Goal: Task Accomplishment & Management: Manage account settings

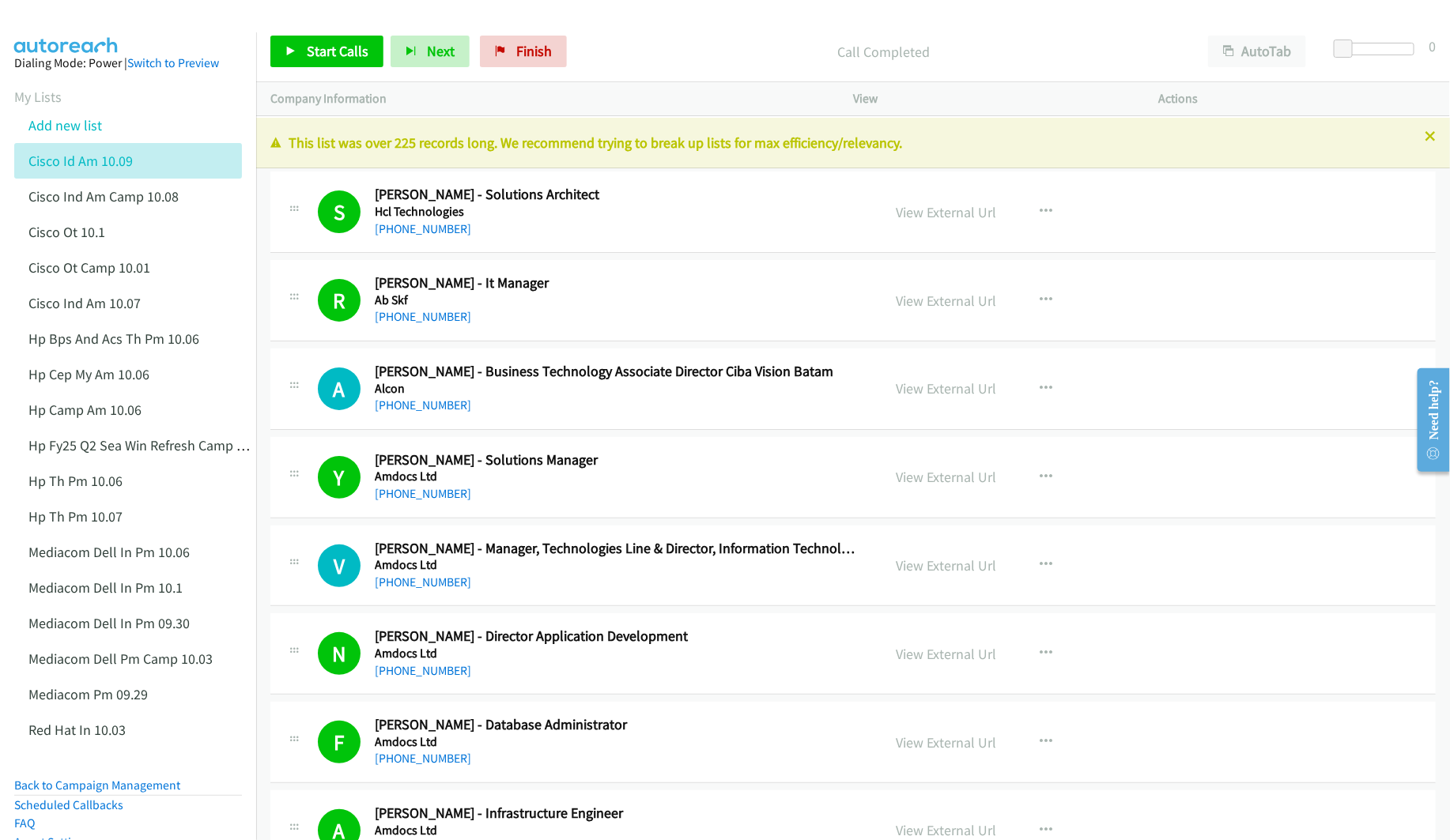
scroll to position [16717, 0]
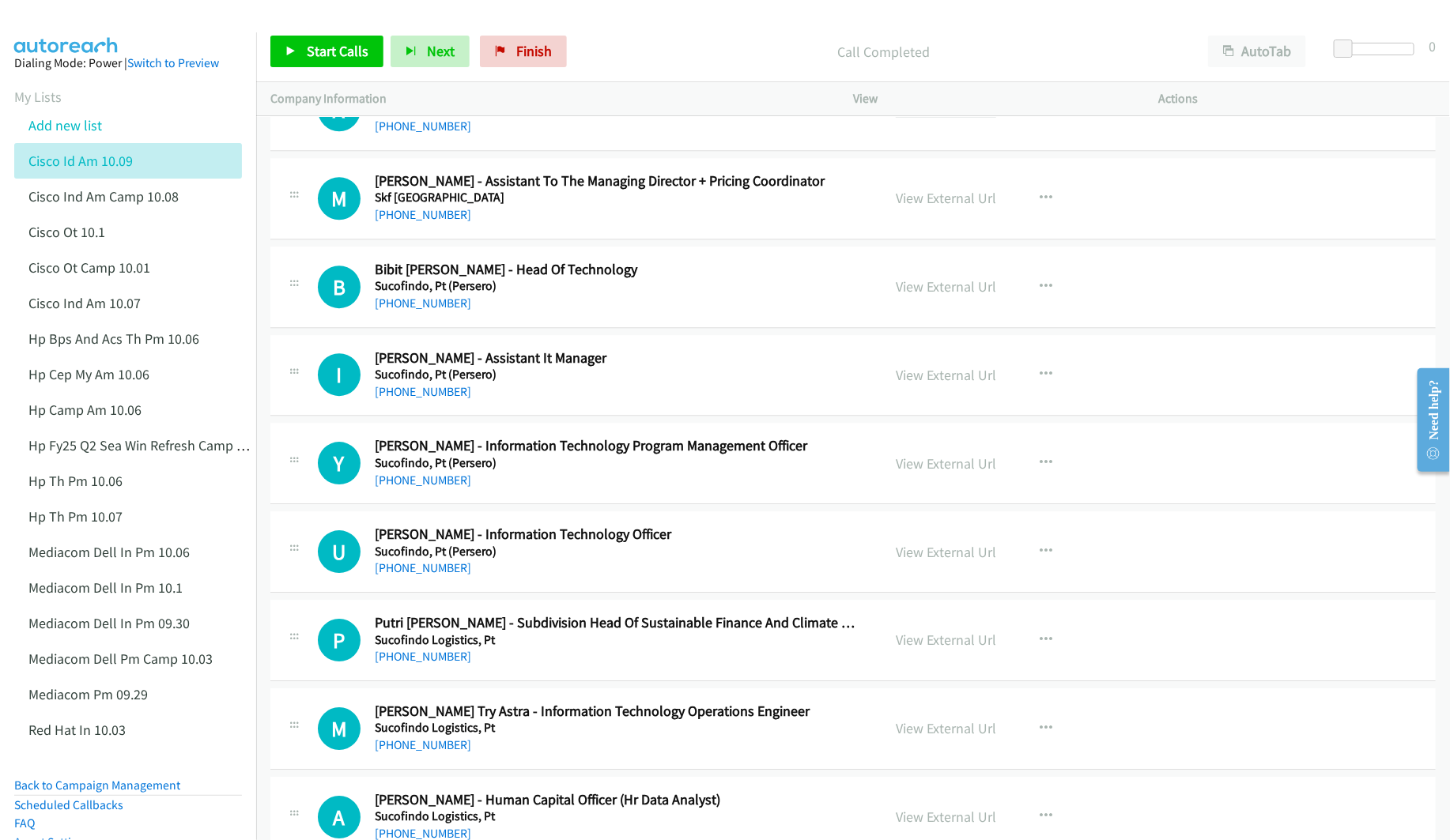
click at [940, 120] on link "View External Url" at bounding box center [946, 110] width 100 height 19
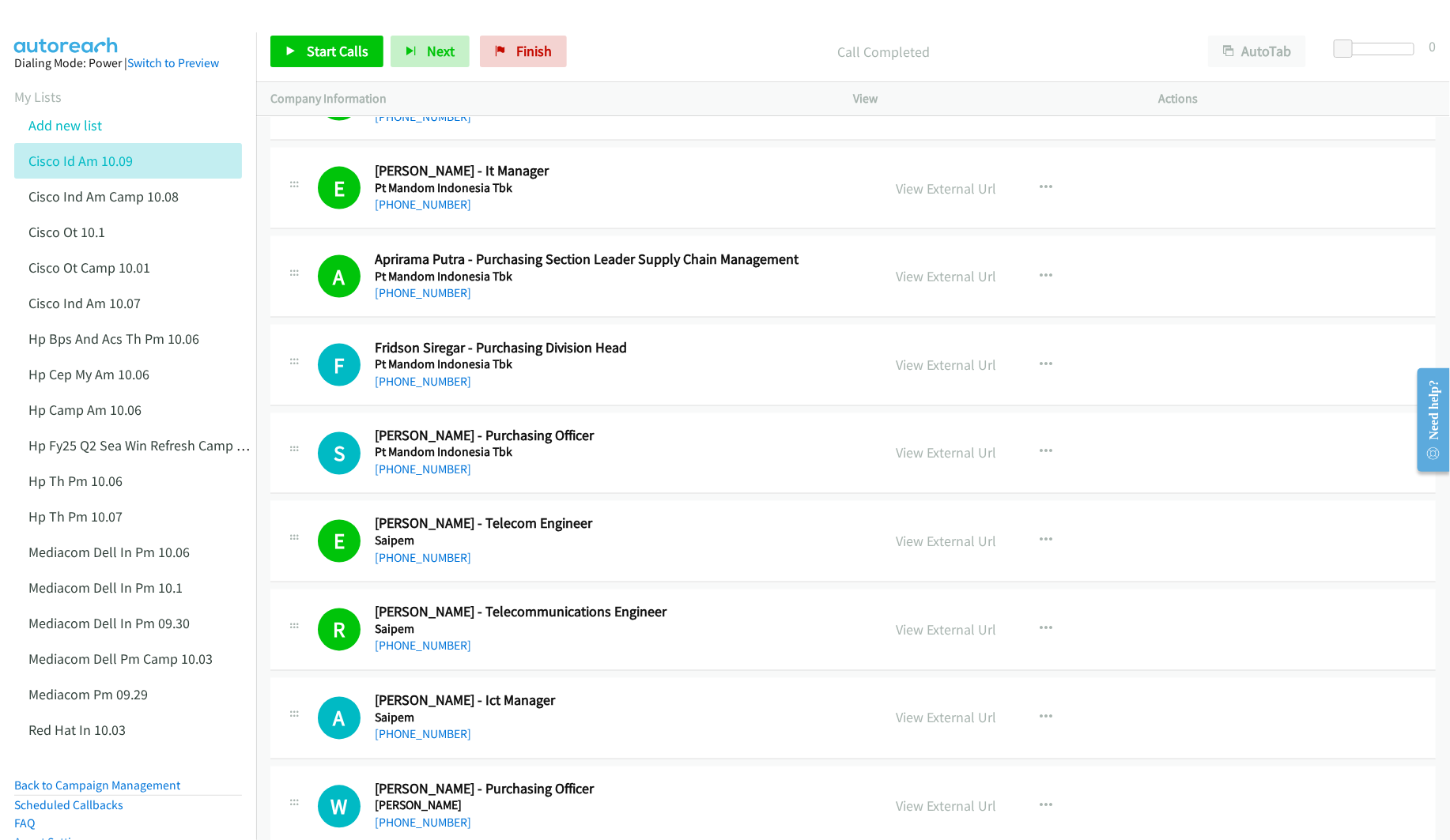
scroll to position [15532, 0]
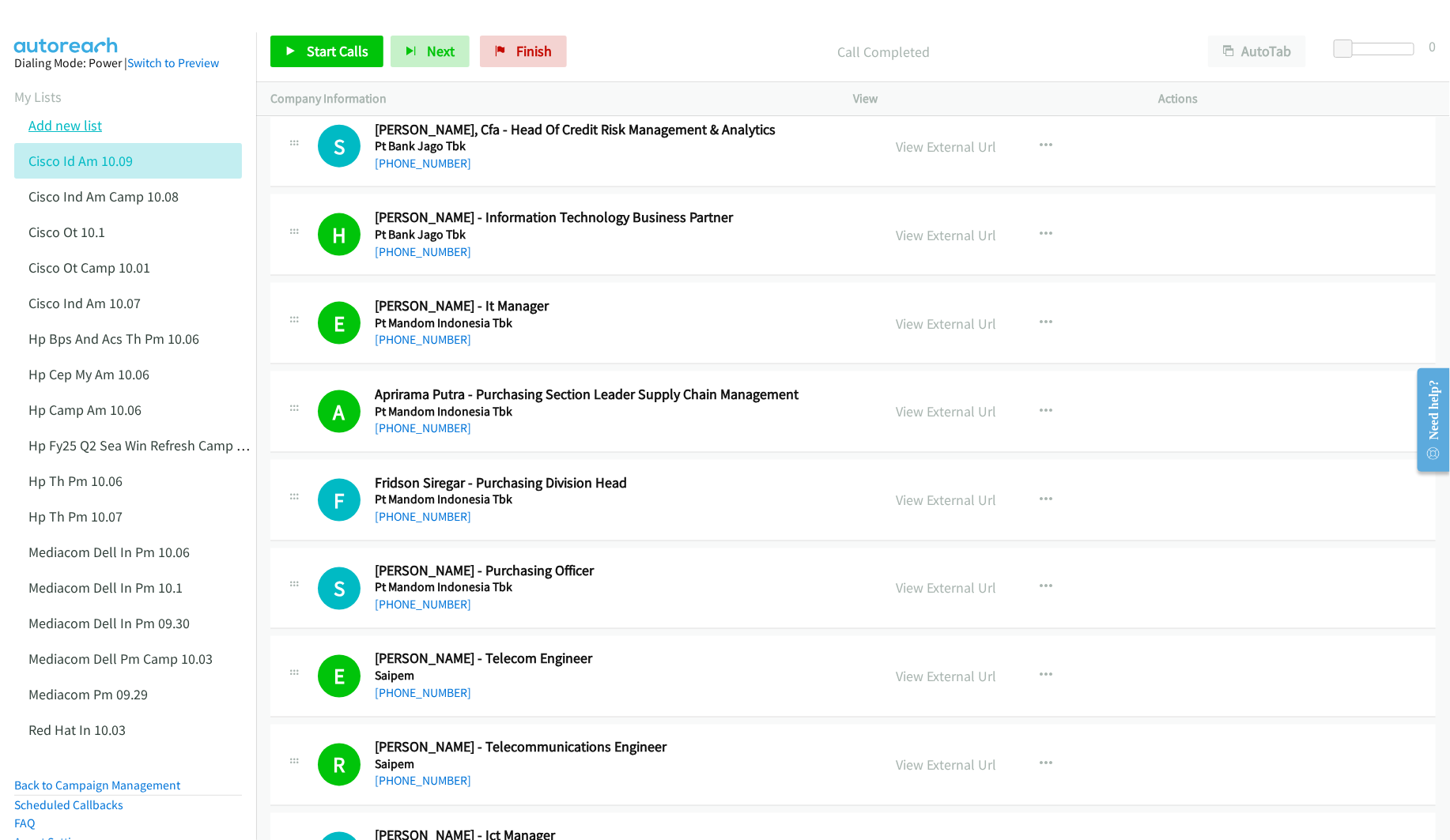
click at [67, 124] on link "Add new list" at bounding box center [65, 125] width 73 height 19
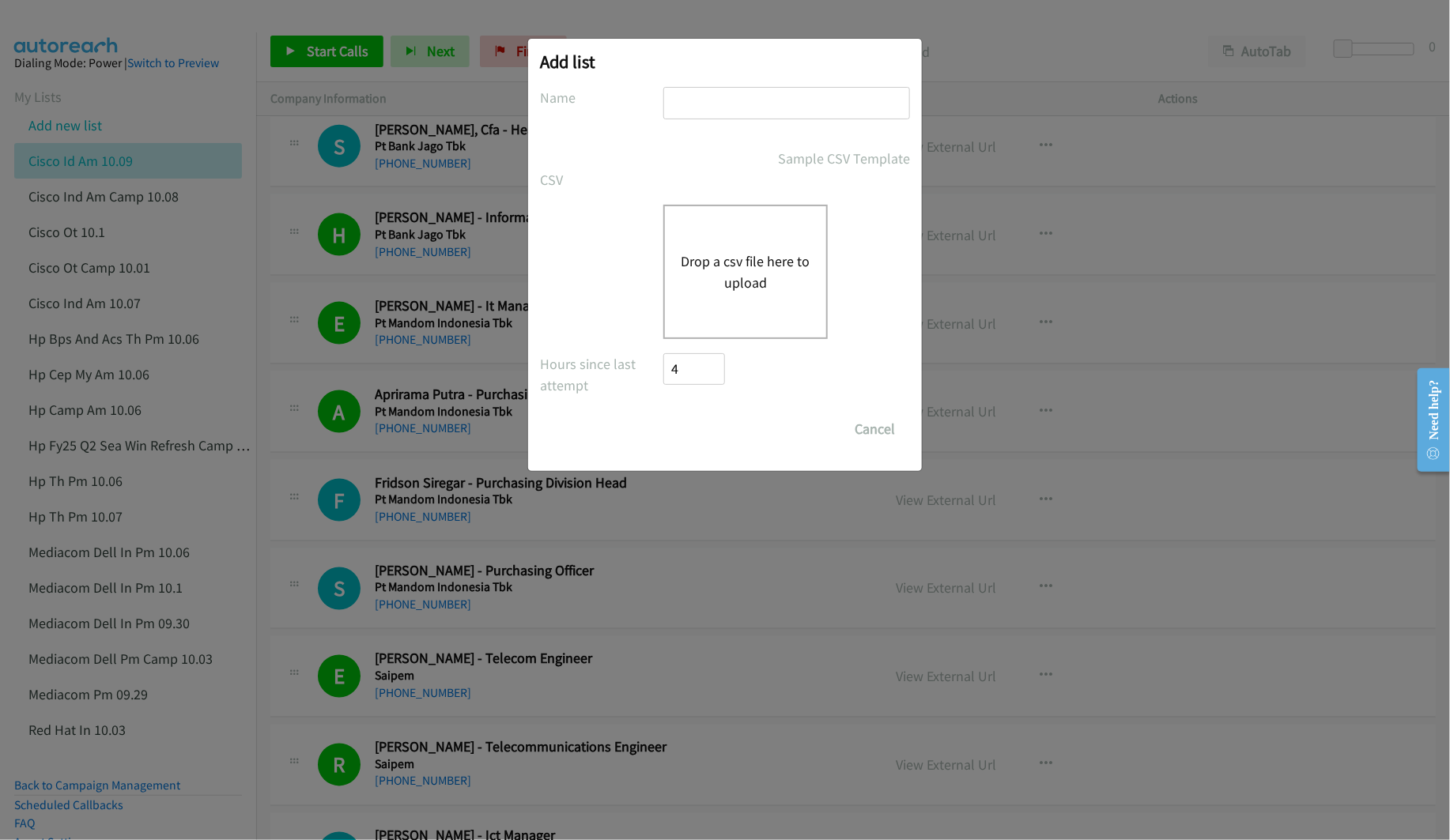
click at [726, 282] on button "Drop a csv file here to upload" at bounding box center [745, 272] width 130 height 43
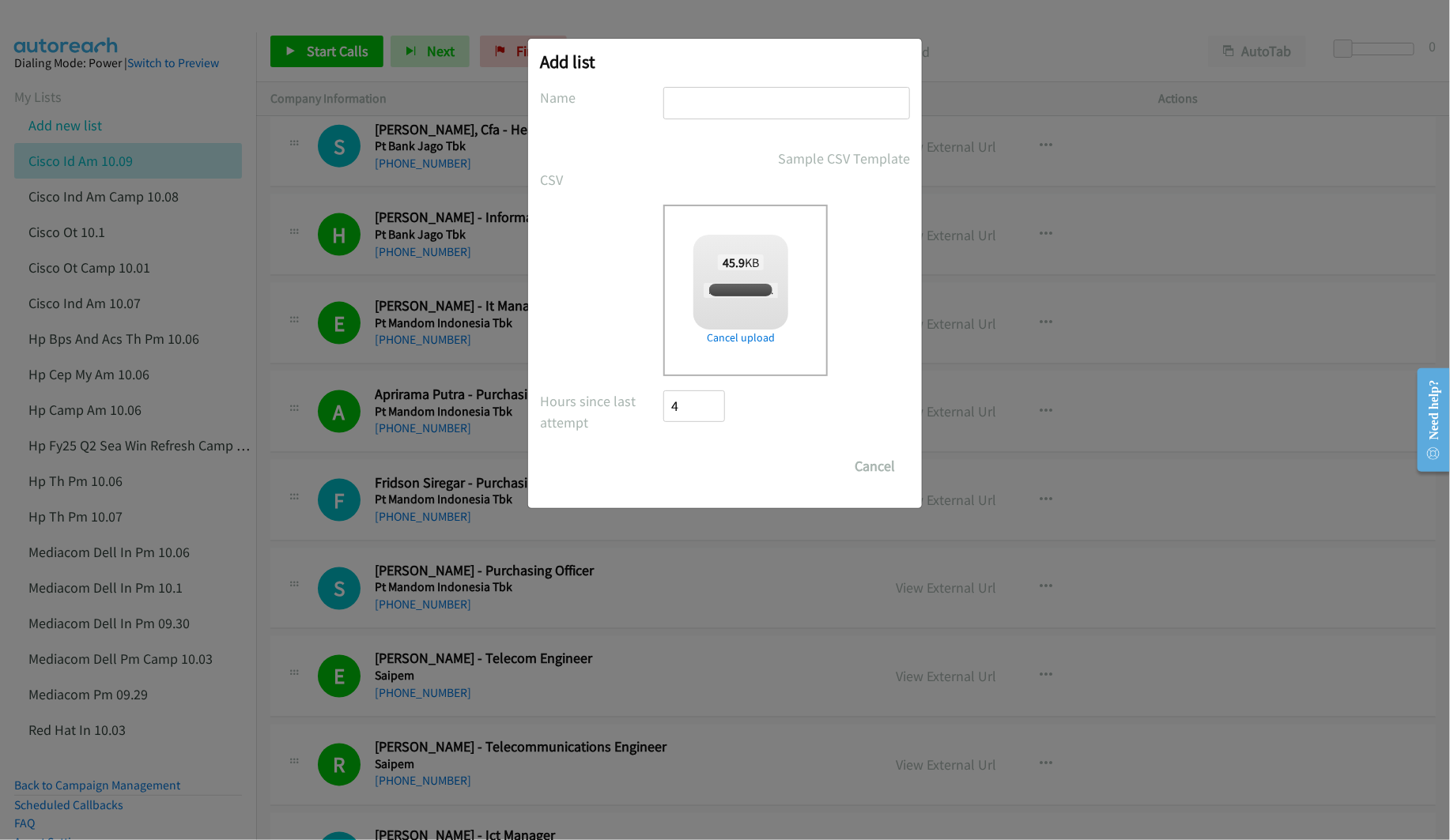
checkbox input "true"
click at [747, 111] on input "text" at bounding box center [786, 103] width 247 height 32
type input "HP TH PM 10.09"
click at [715, 468] on input "Save List" at bounding box center [705, 466] width 83 height 32
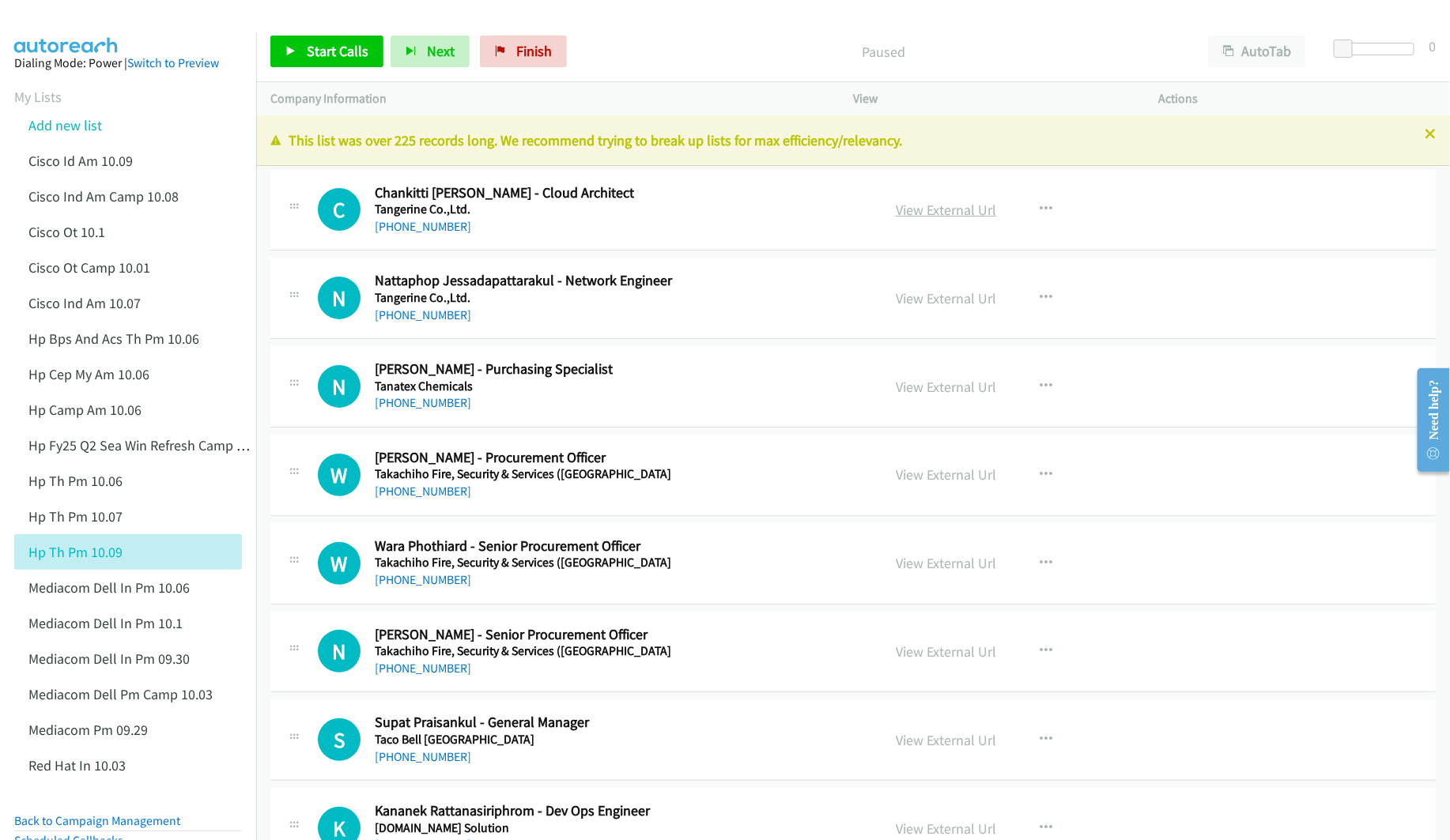
click at [910, 209] on link "View External Url" at bounding box center [946, 210] width 100 height 19
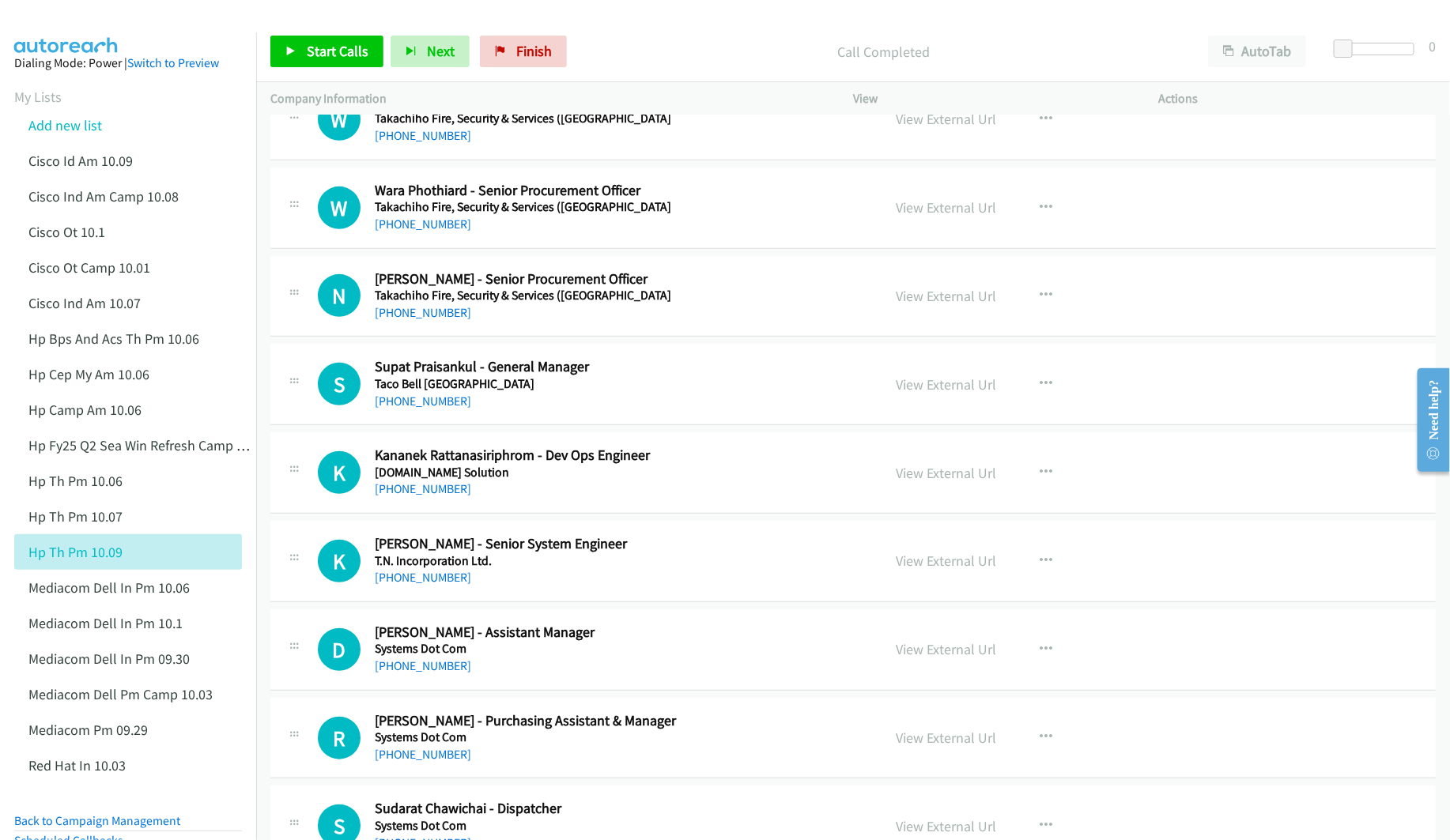
scroll to position [475, 0]
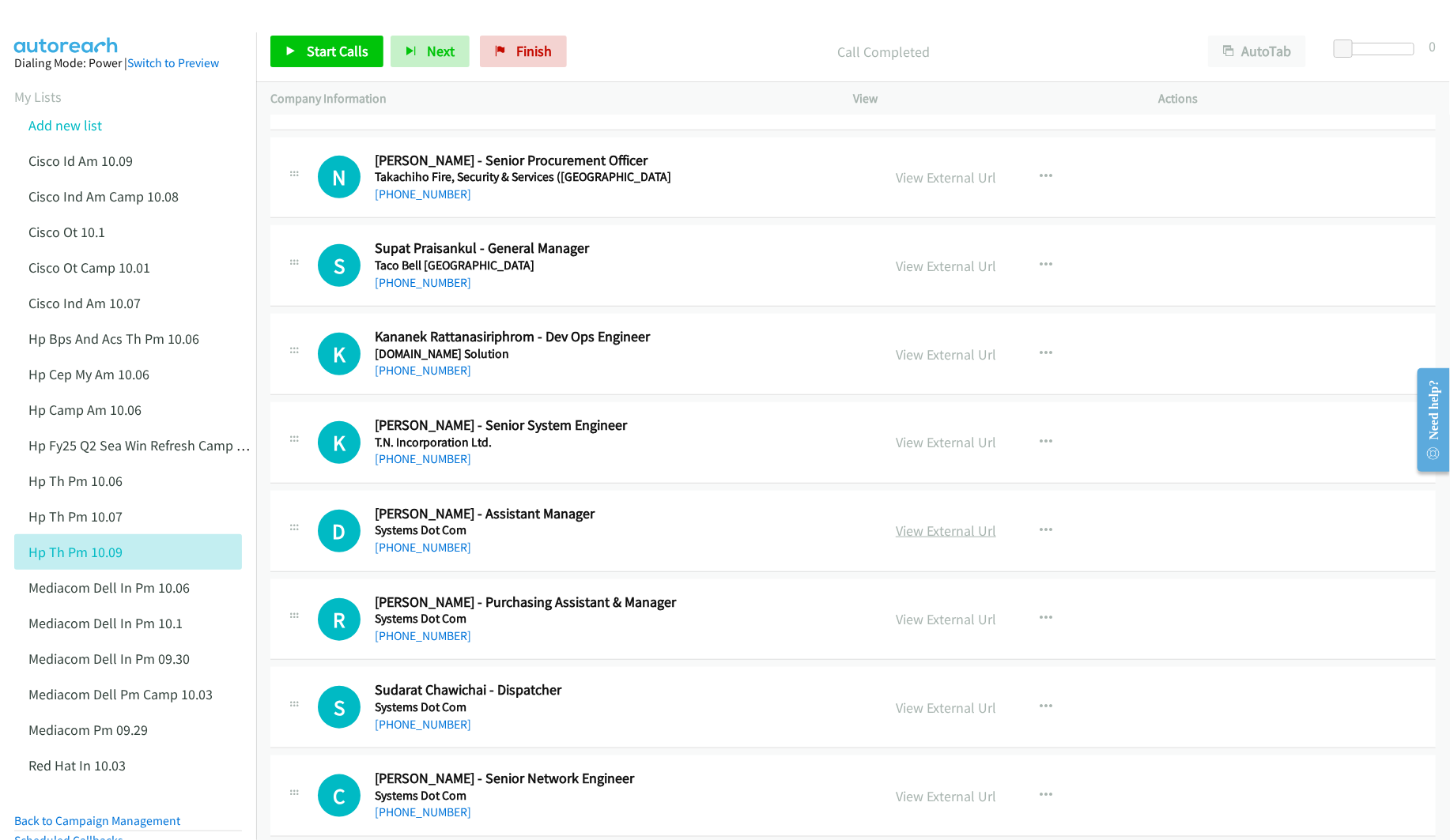
click at [936, 534] on link "View External Url" at bounding box center [946, 531] width 100 height 19
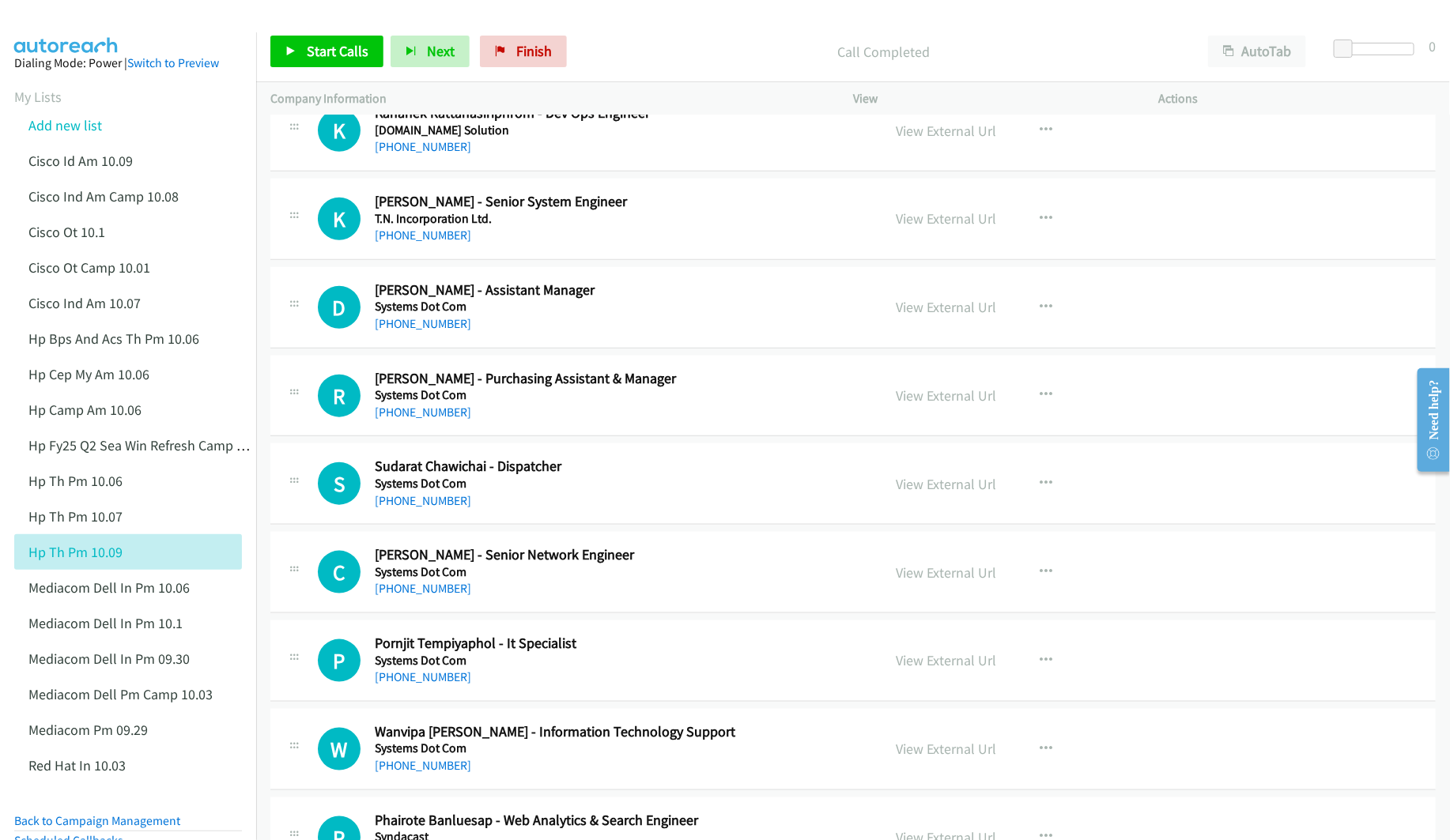
scroll to position [711, 0]
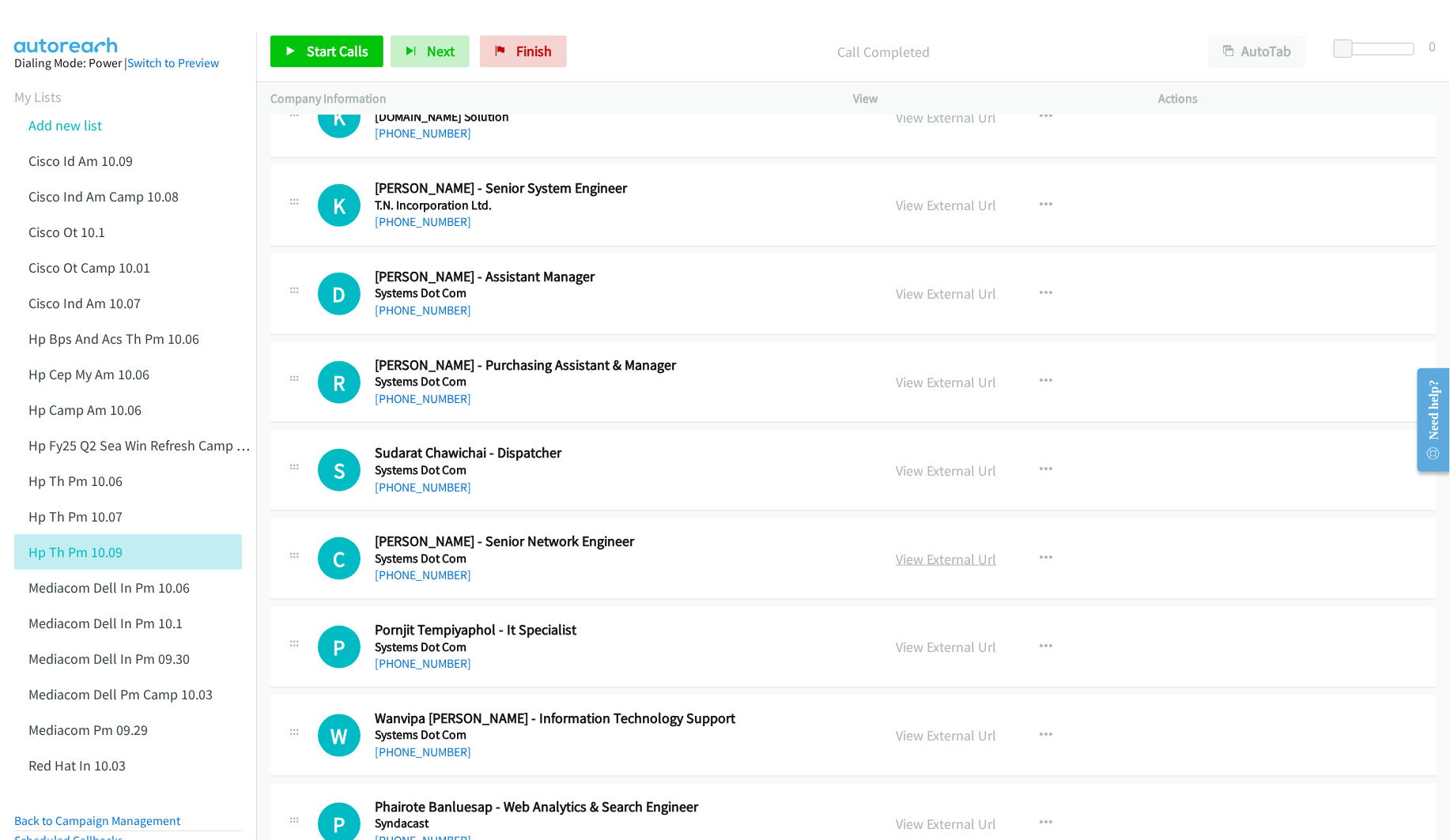
click at [956, 565] on link "View External Url" at bounding box center [946, 559] width 100 height 19
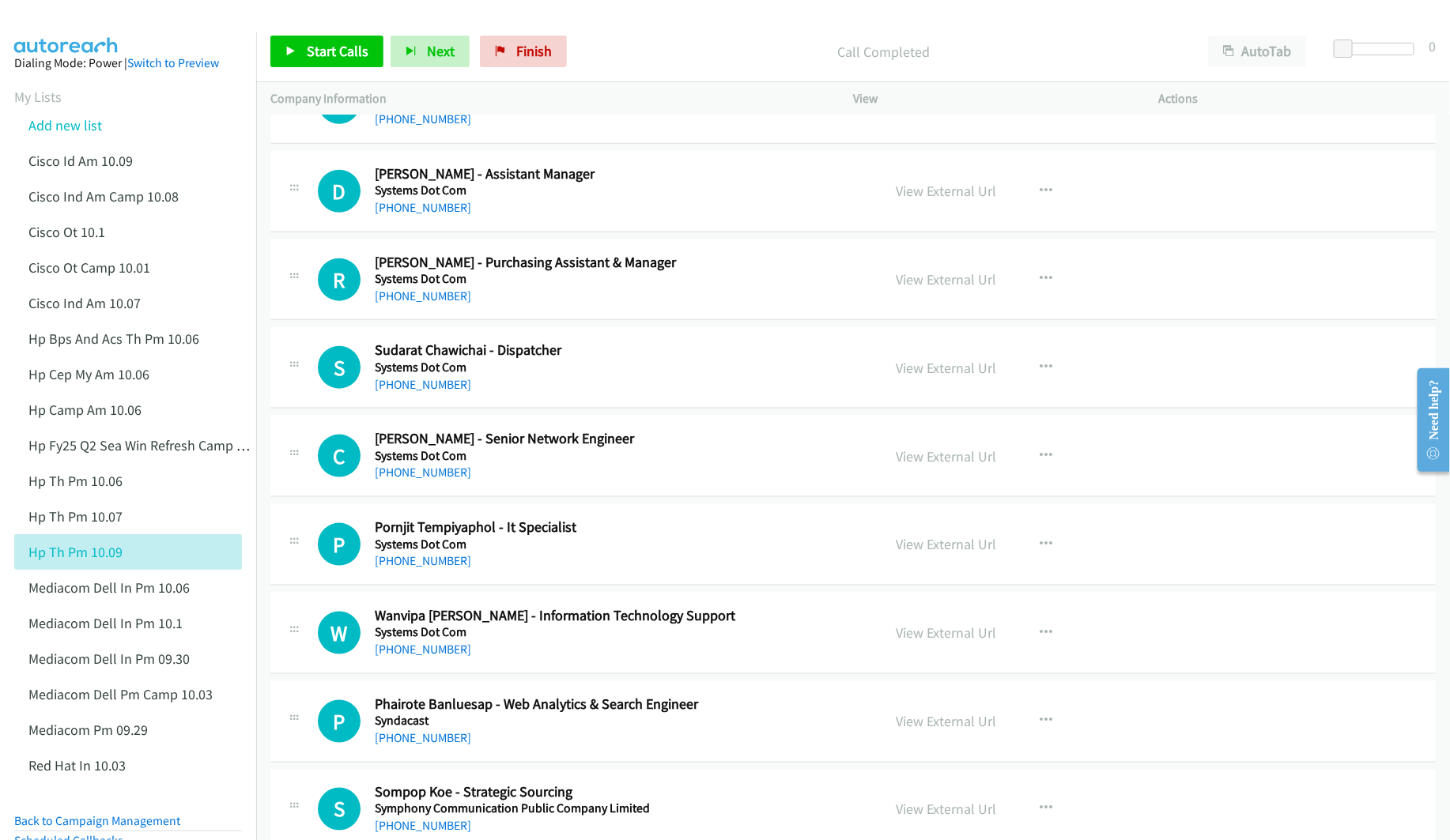
scroll to position [830, 0]
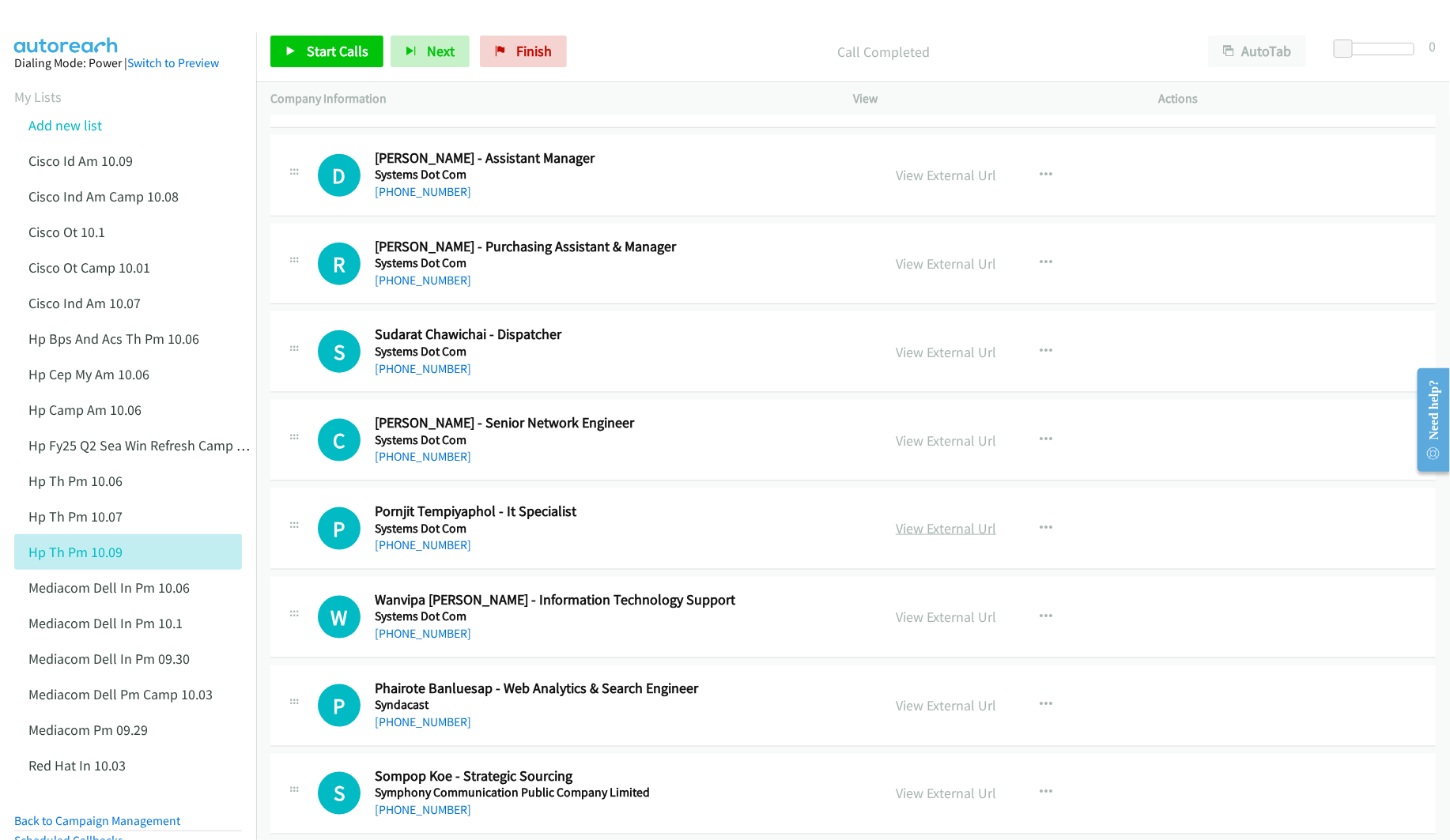
click at [909, 536] on link "View External Url" at bounding box center [946, 528] width 100 height 19
click at [937, 619] on link "View External Url" at bounding box center [946, 617] width 100 height 19
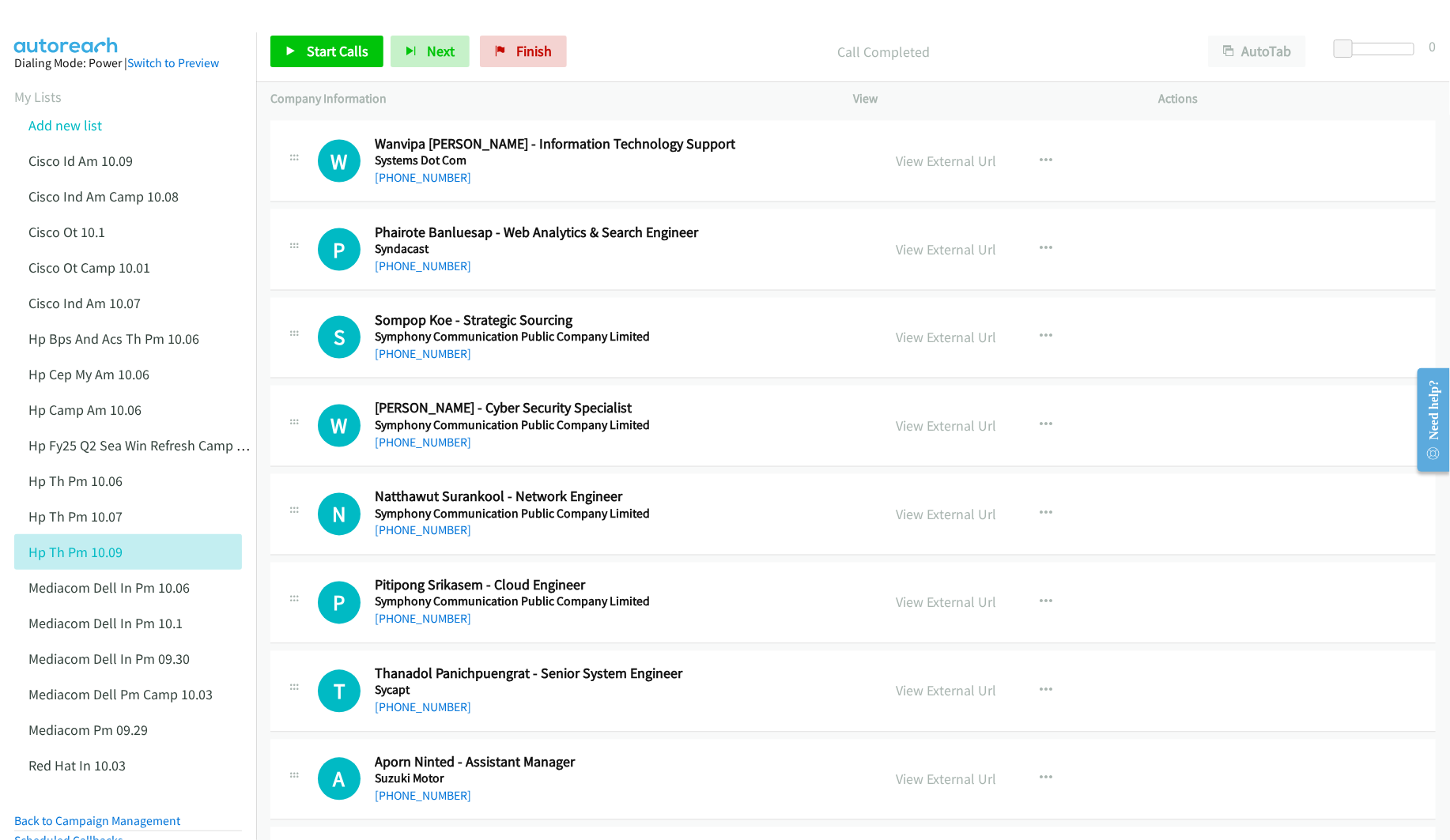
scroll to position [1305, 0]
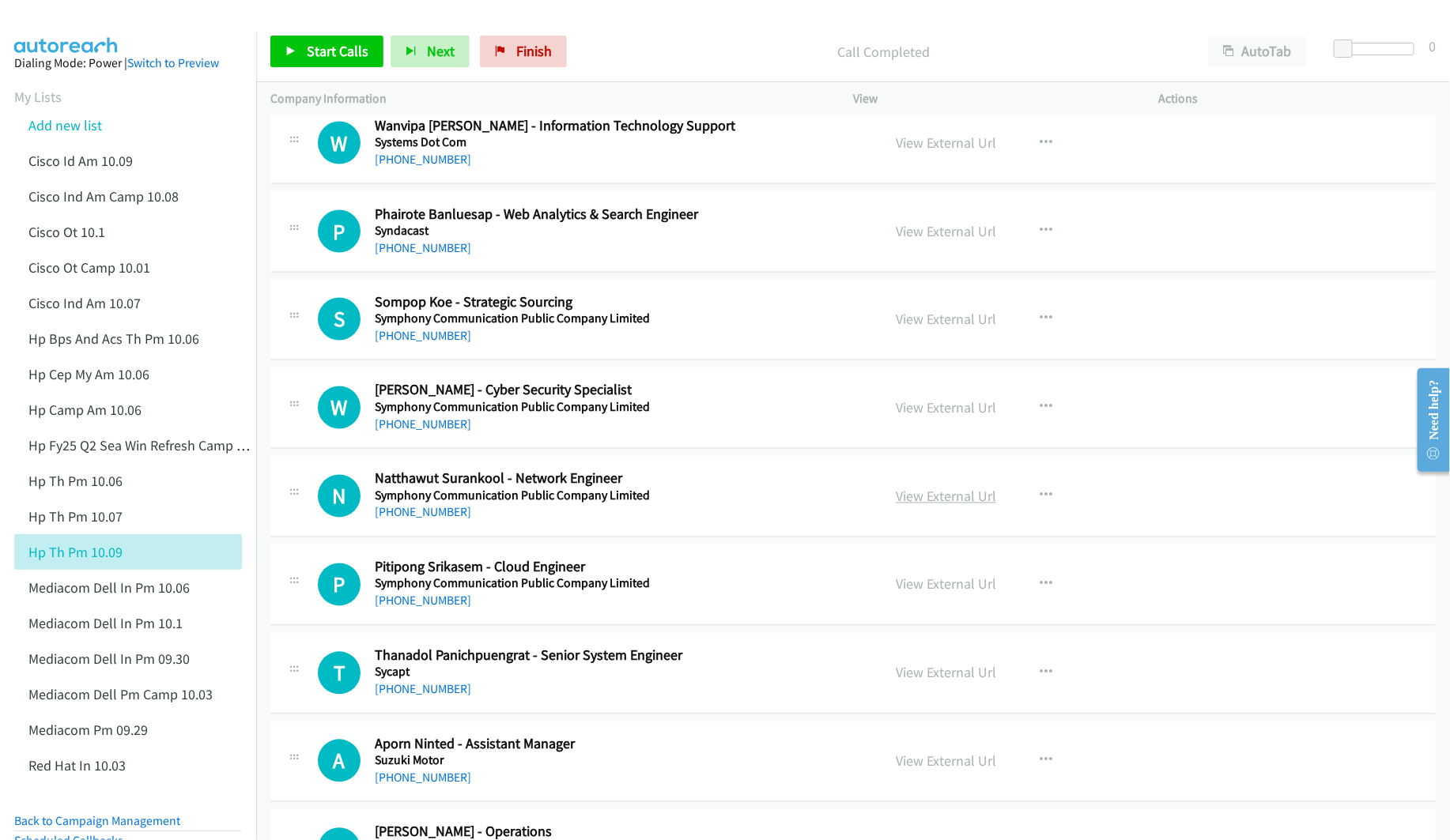
click at [897, 501] on link "View External Url" at bounding box center [946, 497] width 100 height 19
click at [951, 593] on link "View External Url" at bounding box center [946, 585] width 100 height 19
click at [933, 682] on link "View External Url" at bounding box center [946, 673] width 100 height 19
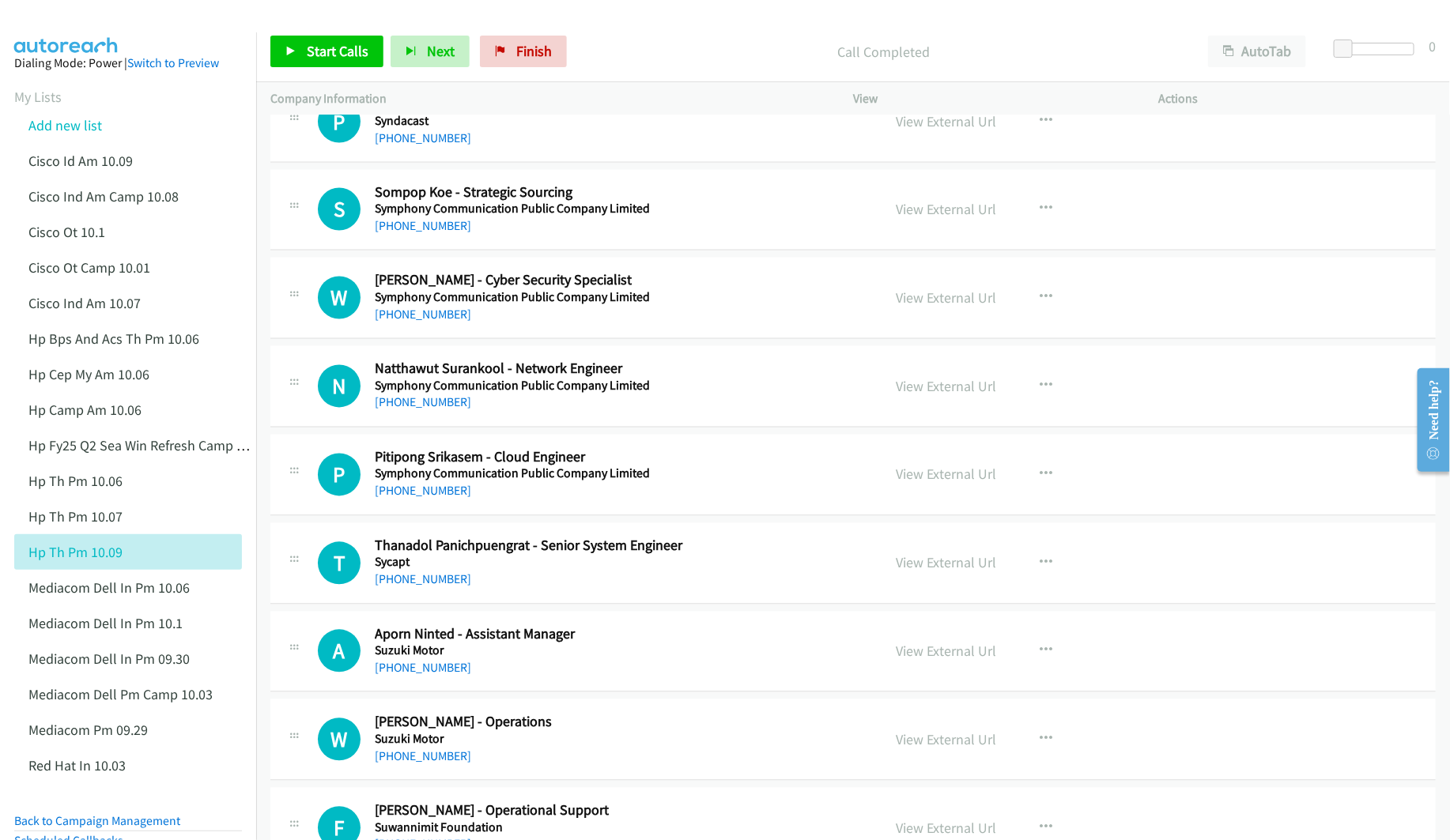
scroll to position [1423, 0]
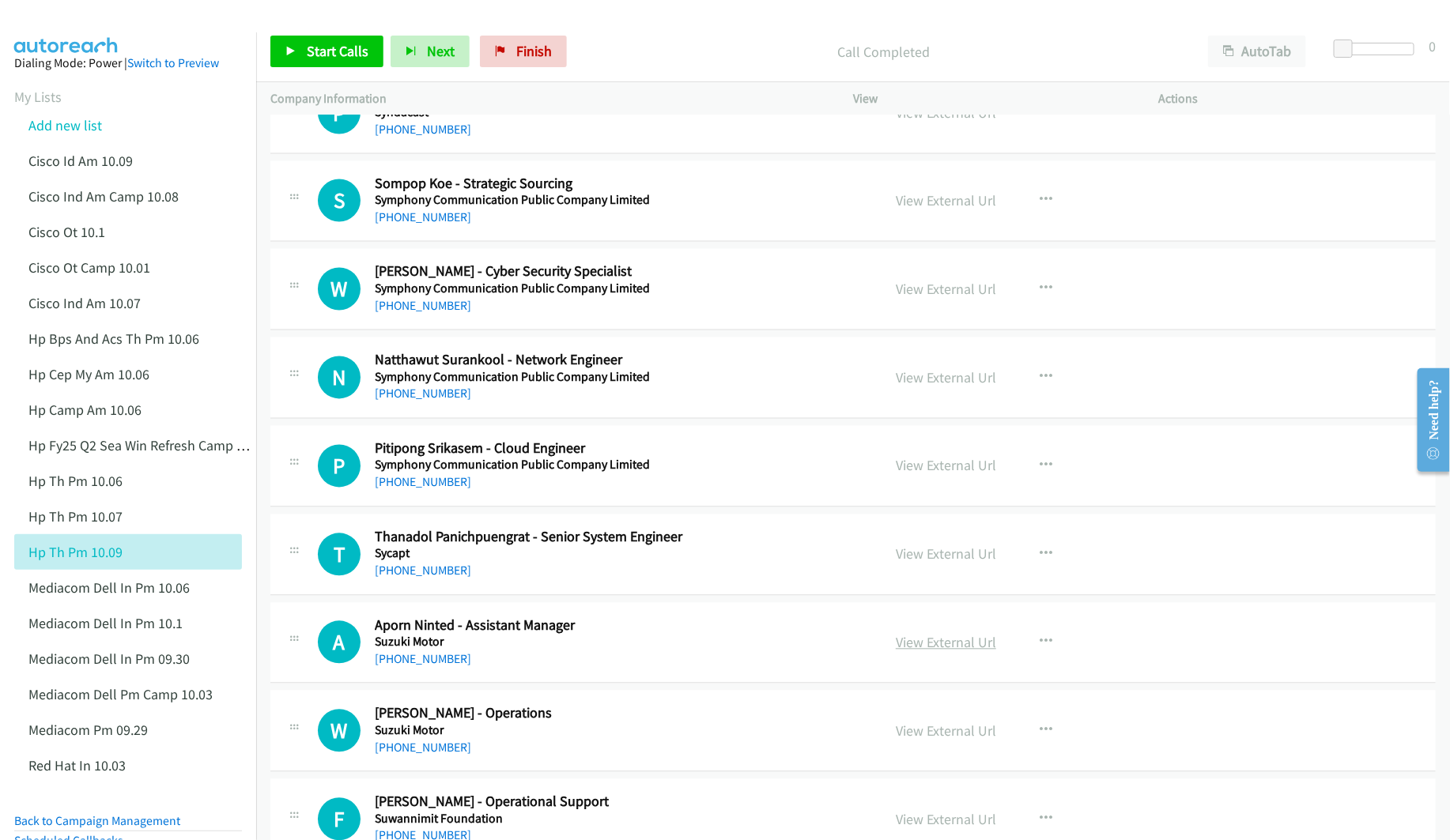
click at [932, 648] on link "View External Url" at bounding box center [946, 643] width 100 height 19
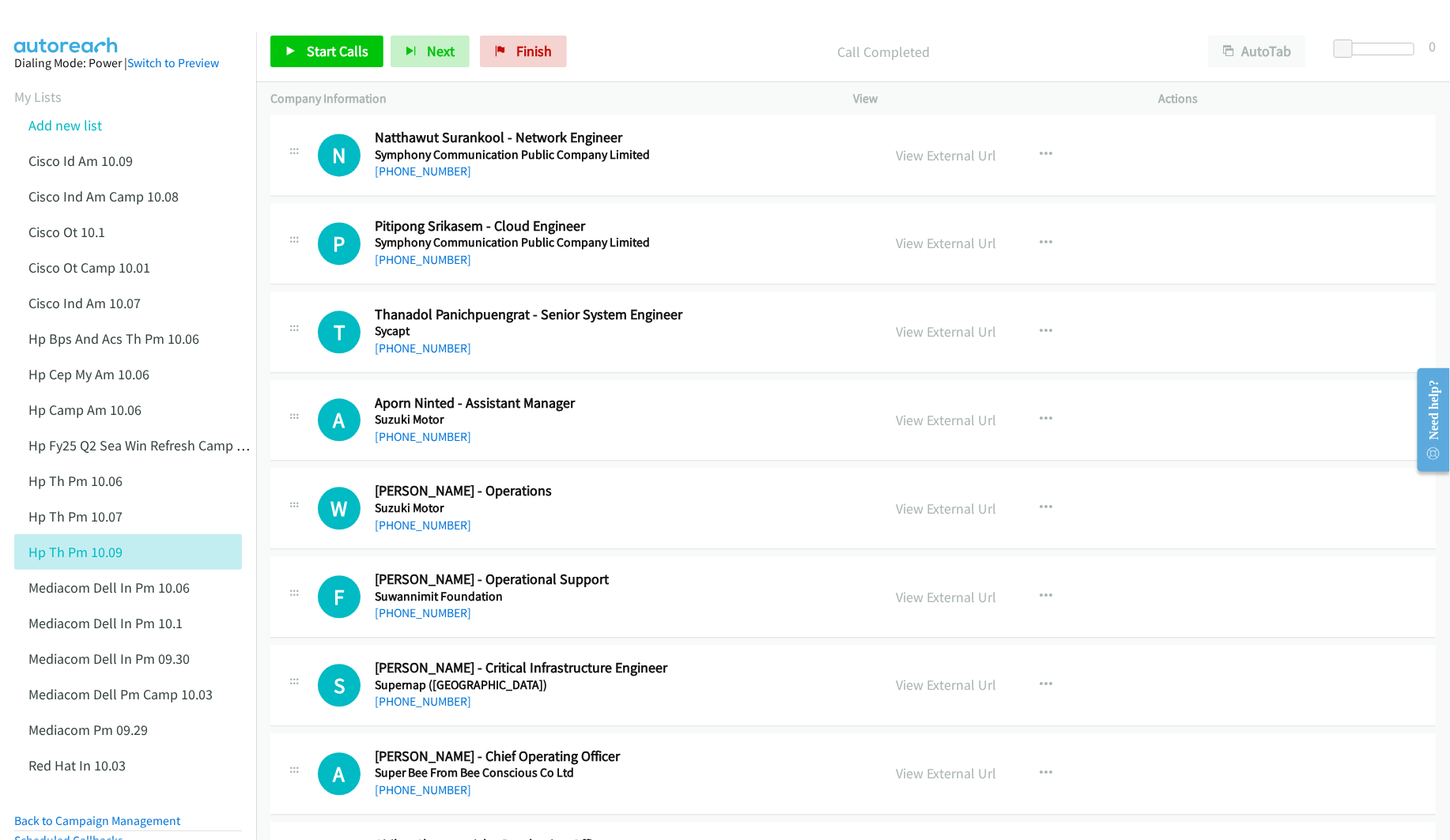
scroll to position [1660, 0]
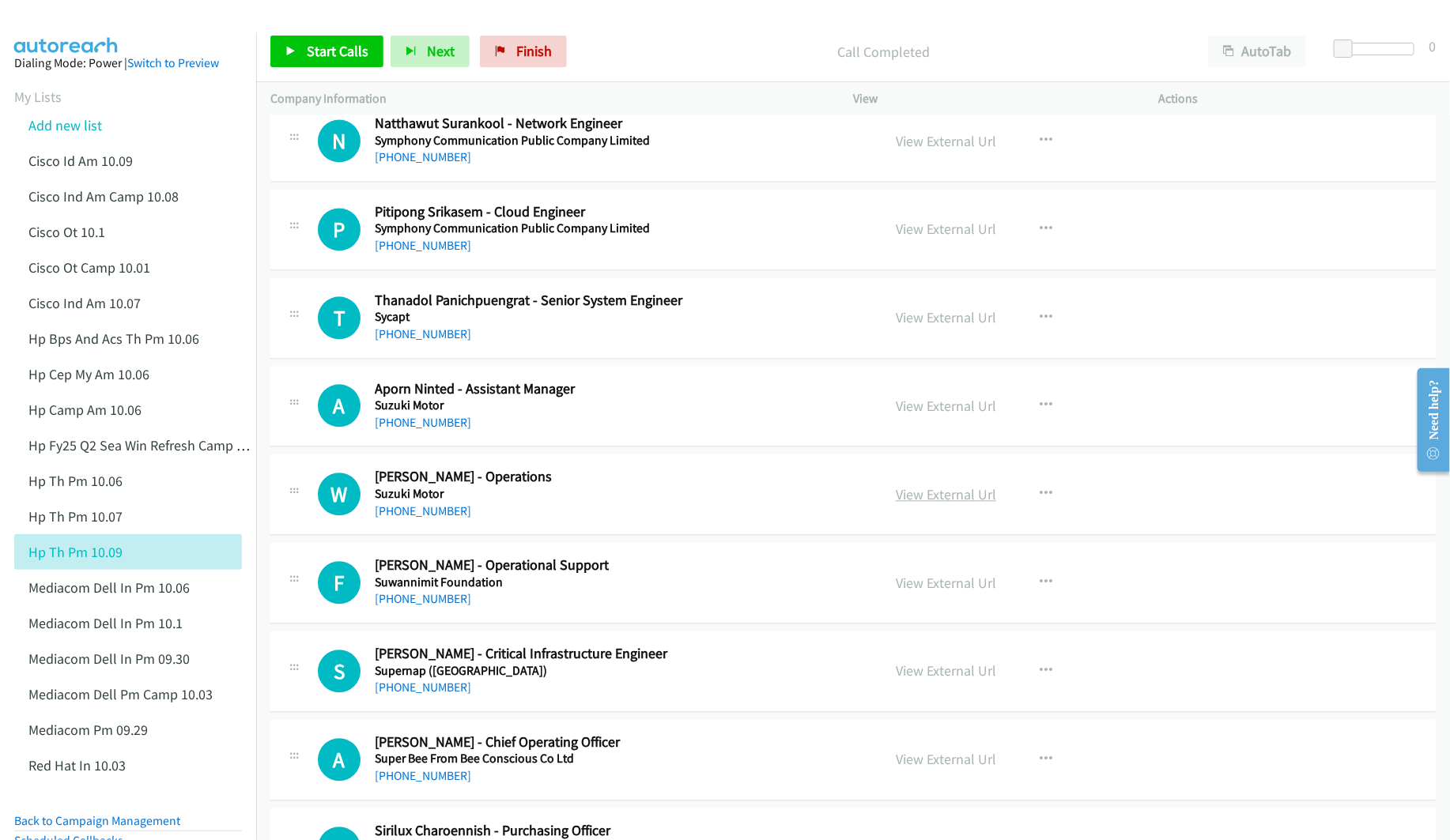
click at [951, 503] on link "View External Url" at bounding box center [946, 494] width 100 height 19
click at [925, 677] on link "View External Url" at bounding box center [946, 671] width 100 height 19
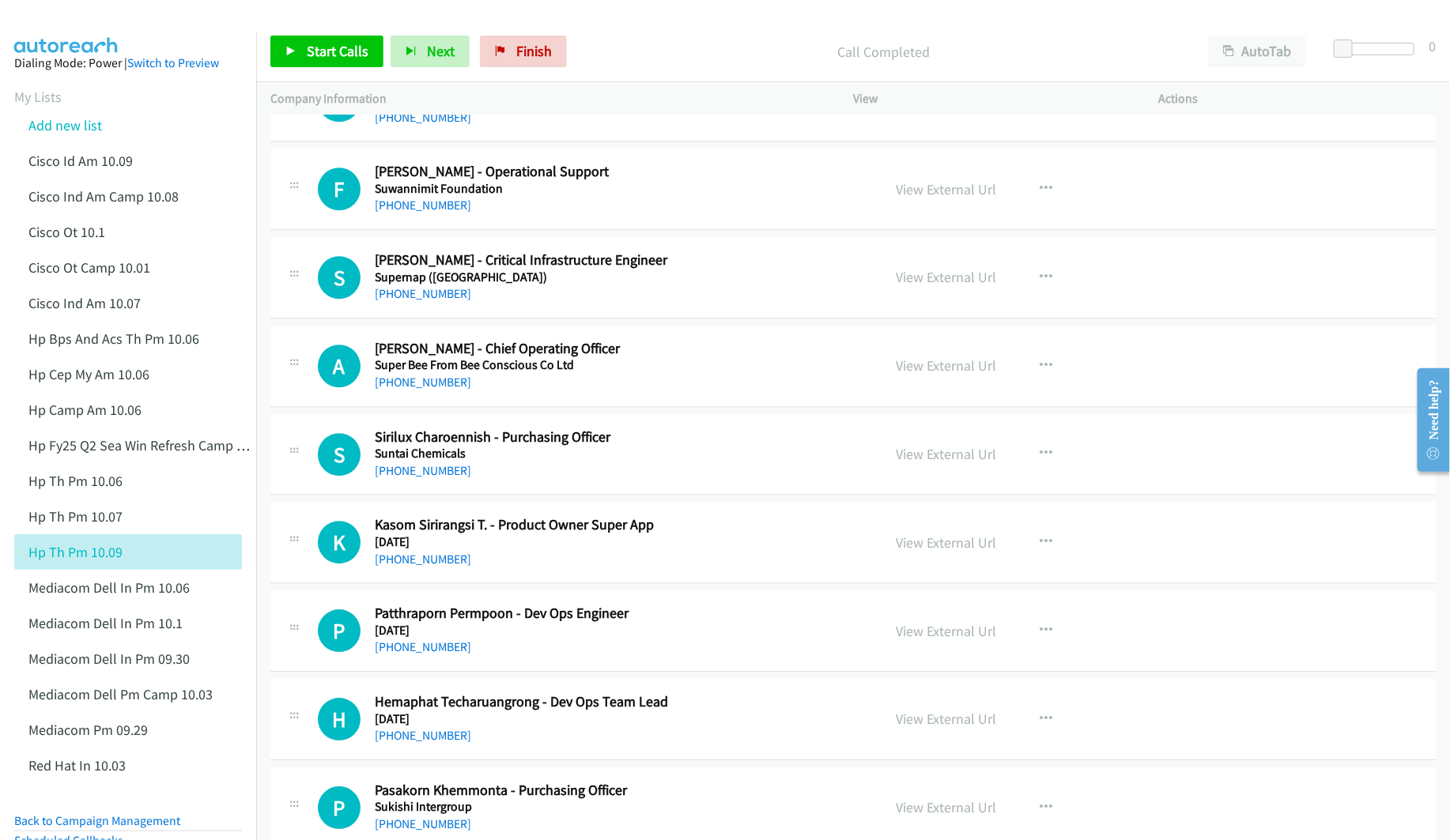
scroll to position [2134, 0]
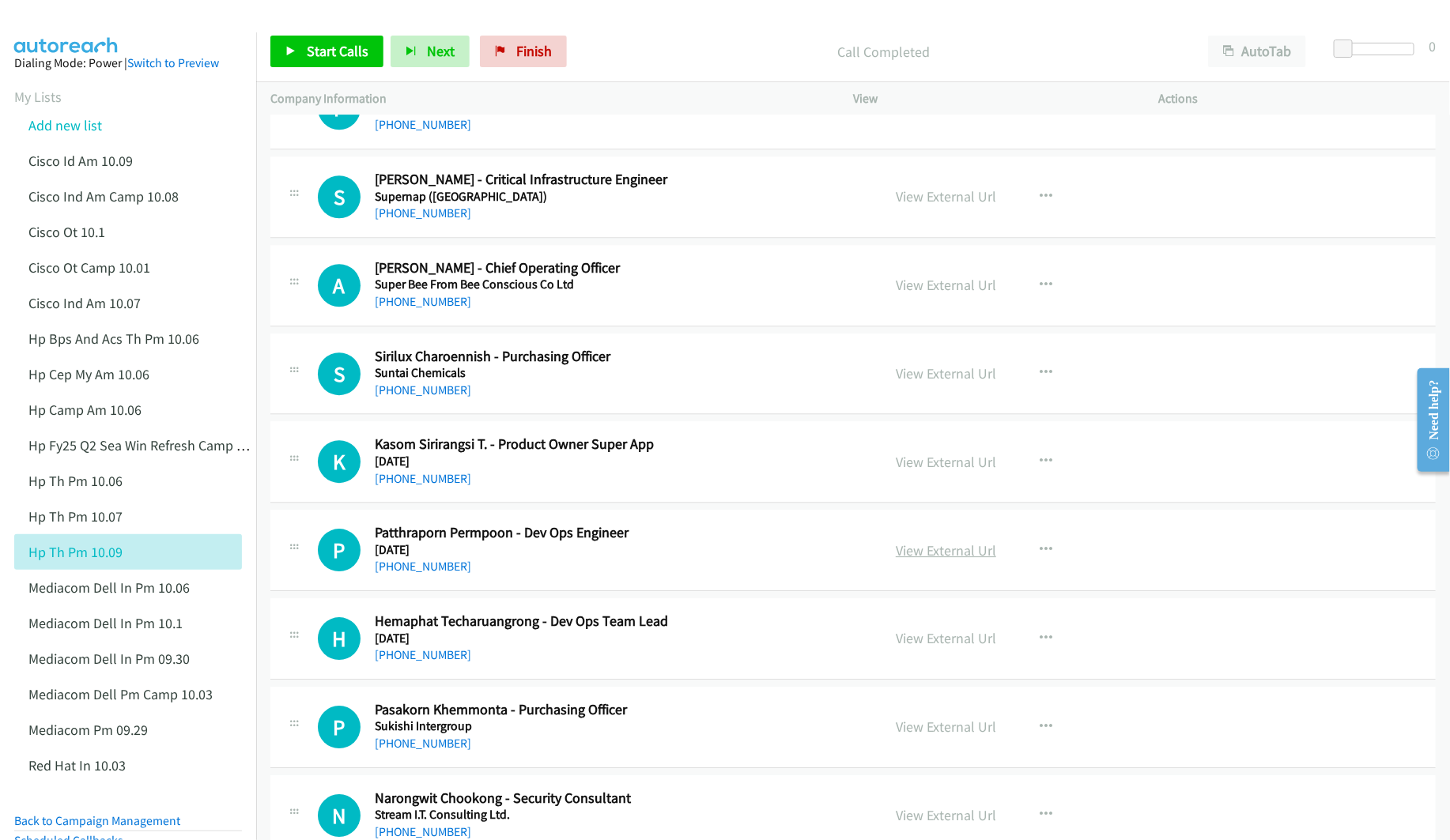
click at [958, 560] on link "View External Url" at bounding box center [946, 551] width 100 height 19
click at [935, 647] on link "View External Url" at bounding box center [946, 639] width 100 height 19
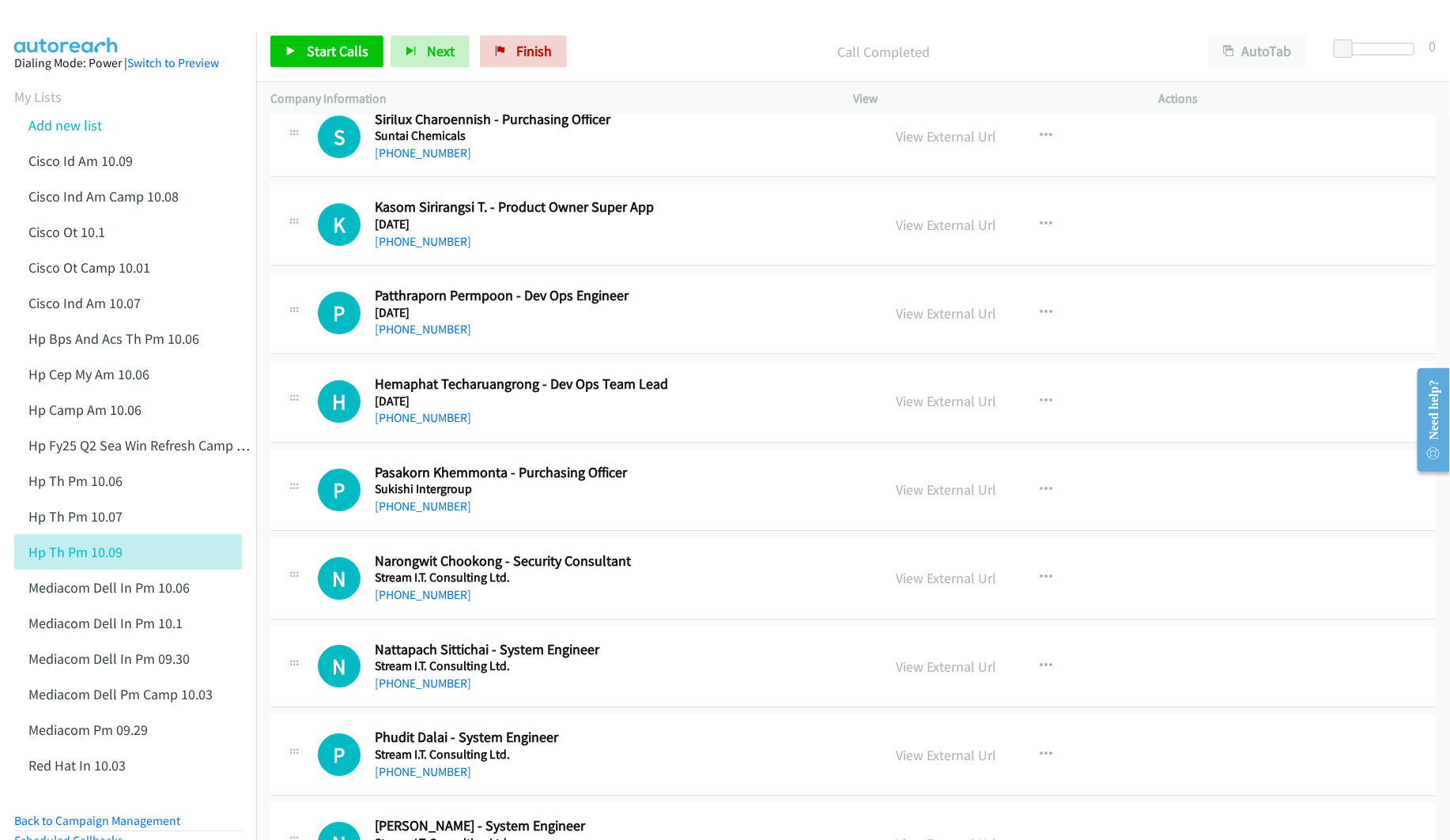
scroll to position [2489, 0]
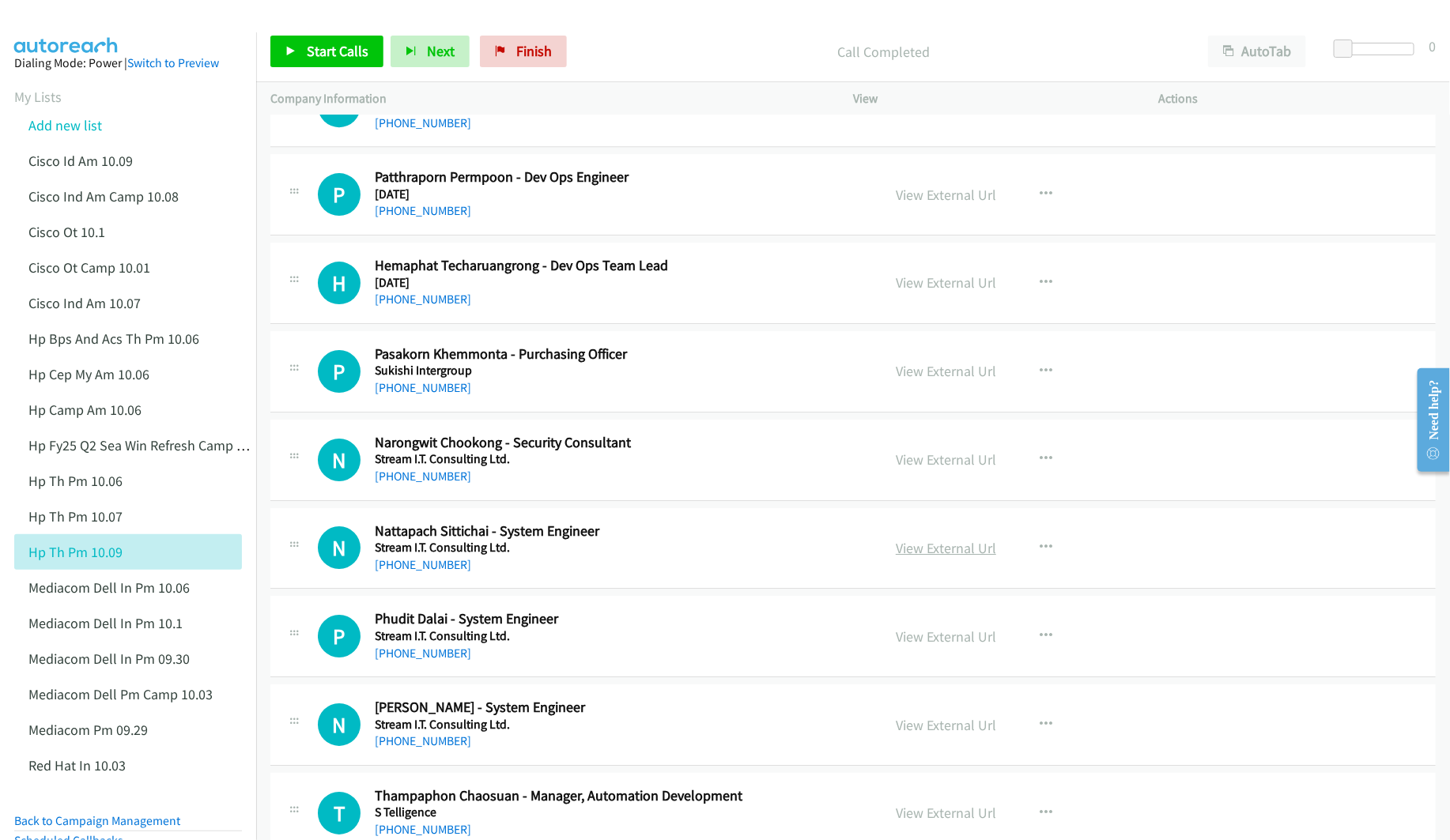
click at [956, 557] on link "View External Url" at bounding box center [946, 548] width 100 height 19
click at [909, 646] on link "View External Url" at bounding box center [946, 637] width 100 height 19
click at [949, 734] on link "View External Url" at bounding box center [946, 725] width 100 height 19
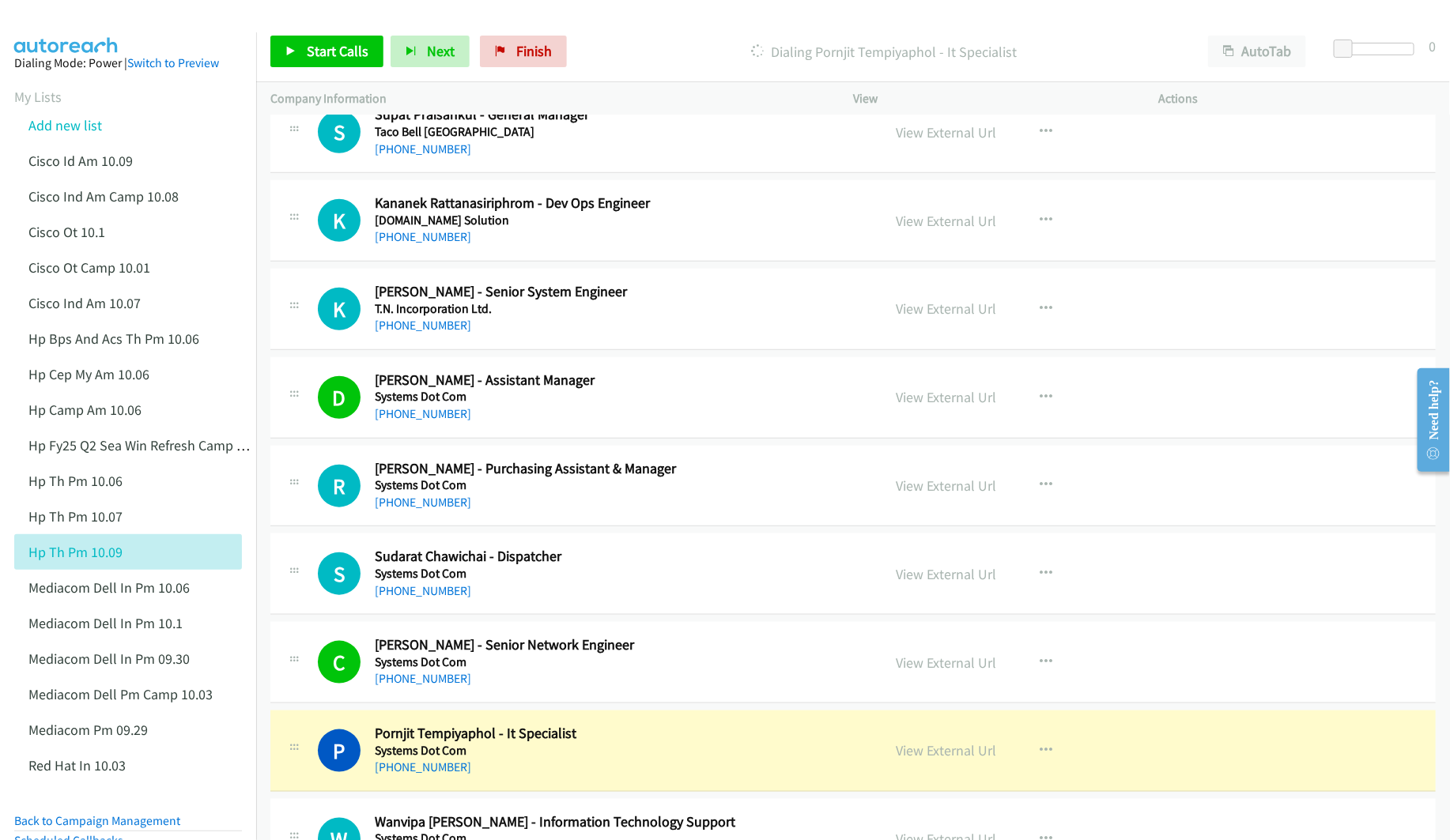
scroll to position [592, 0]
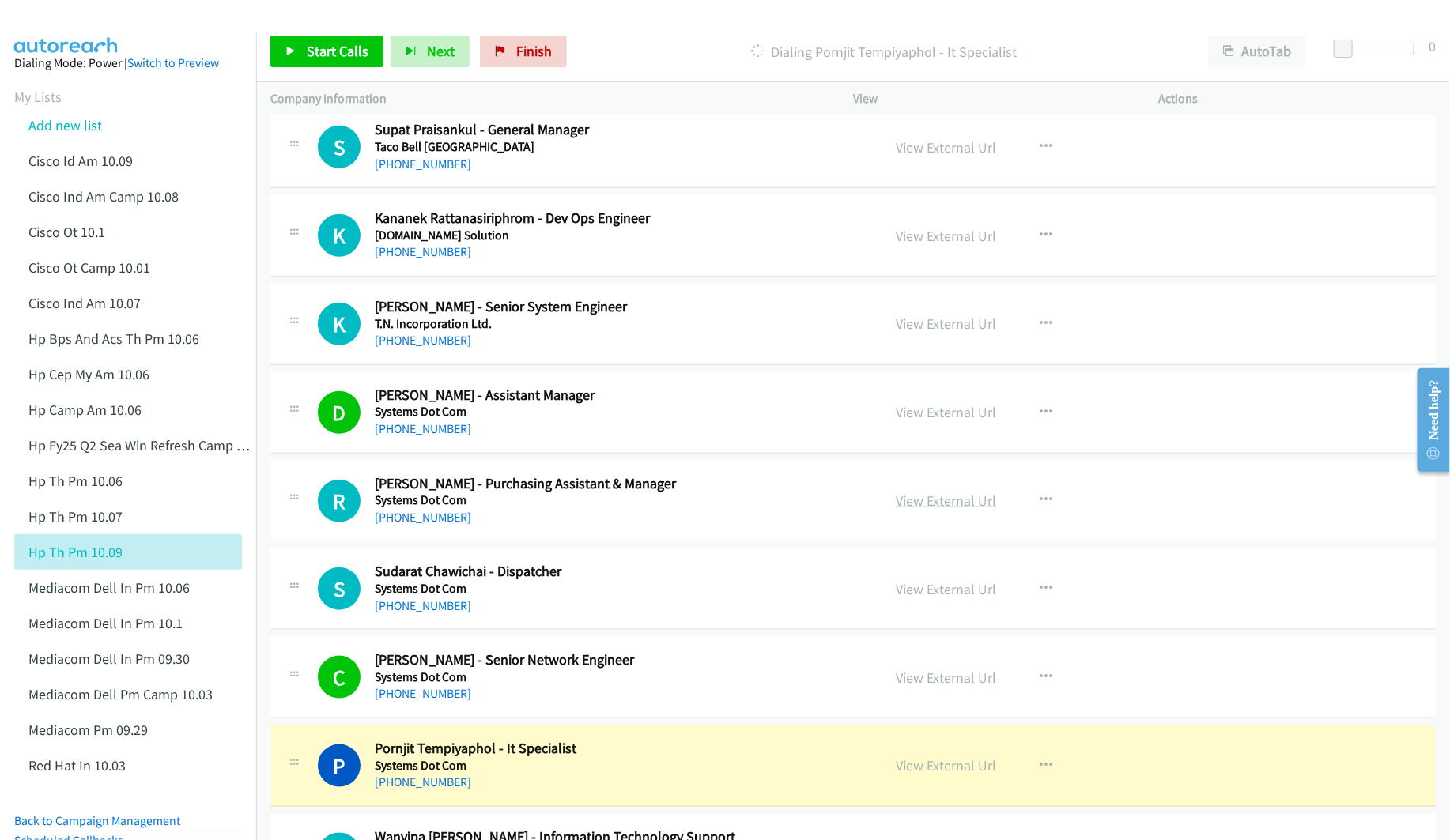
click at [941, 510] on link "View External Url" at bounding box center [946, 501] width 100 height 19
